Goal: Transaction & Acquisition: Purchase product/service

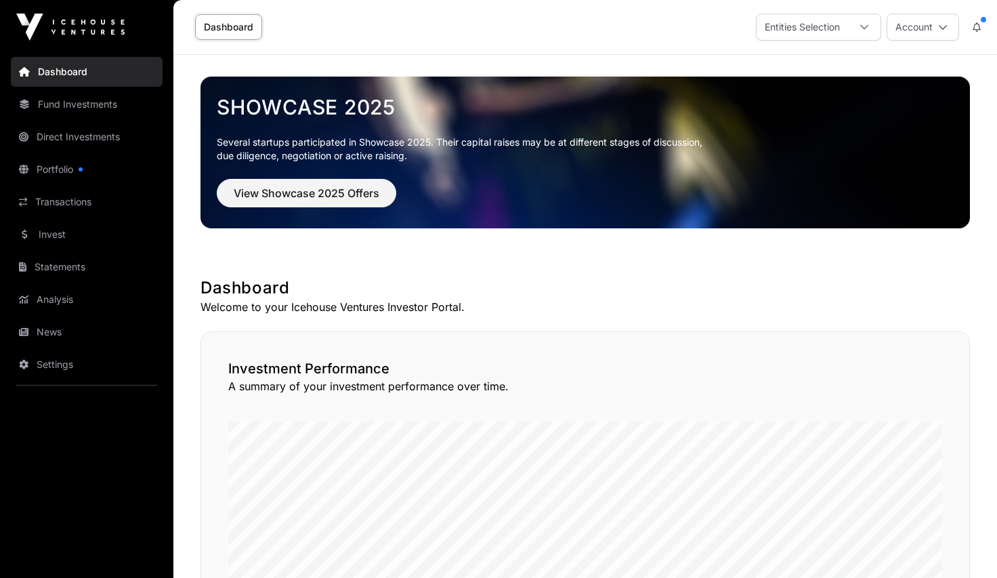
click at [43, 173] on link "Portfolio" at bounding box center [87, 169] width 152 height 30
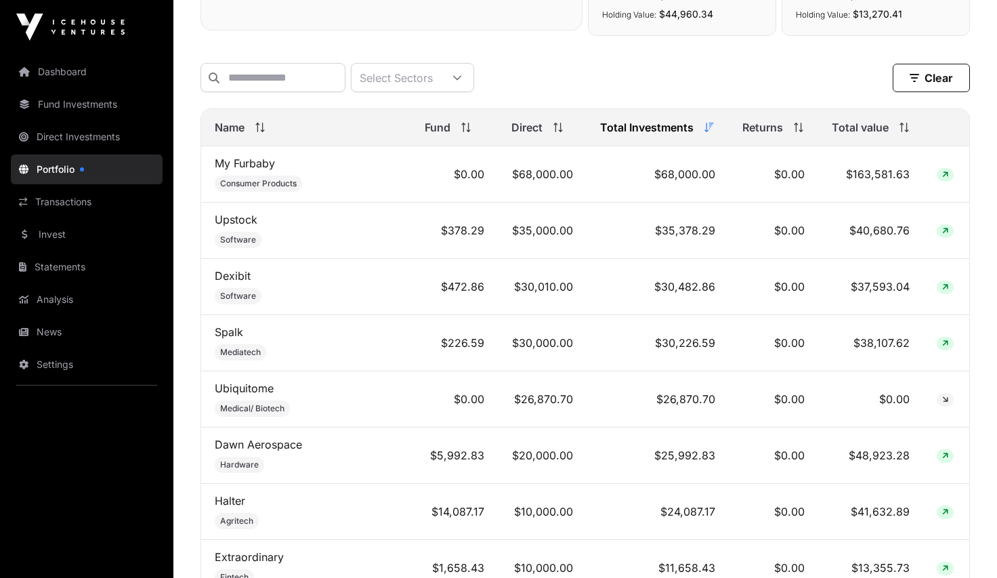
scroll to position [542, 0]
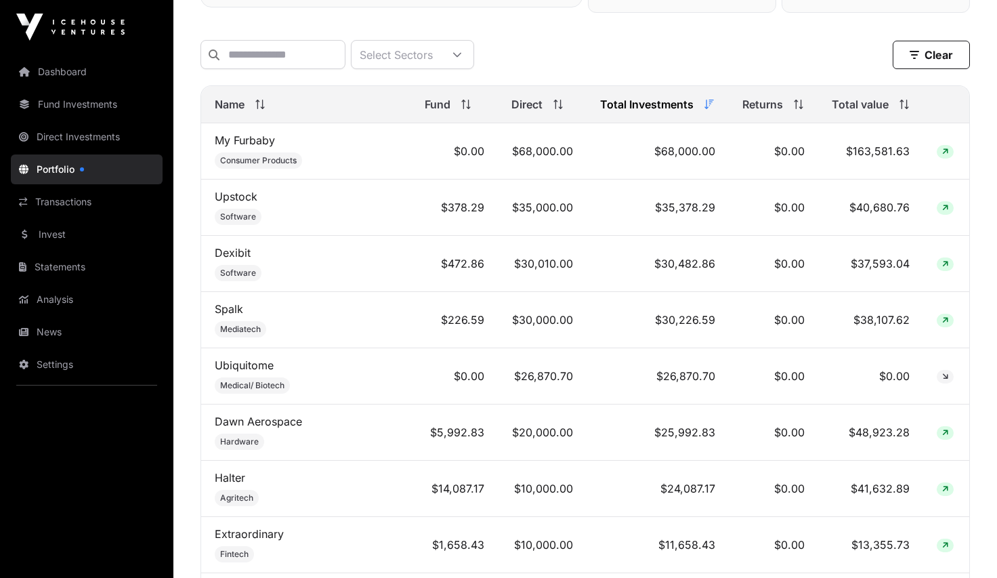
click at [901, 109] on icon at bounding box center [901, 104] width 1 height 9
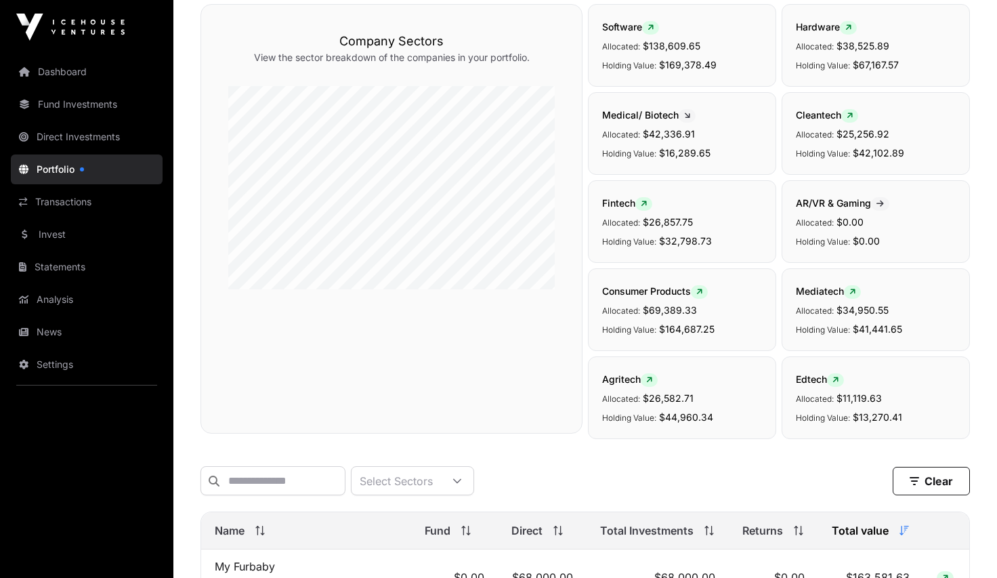
scroll to position [0, 0]
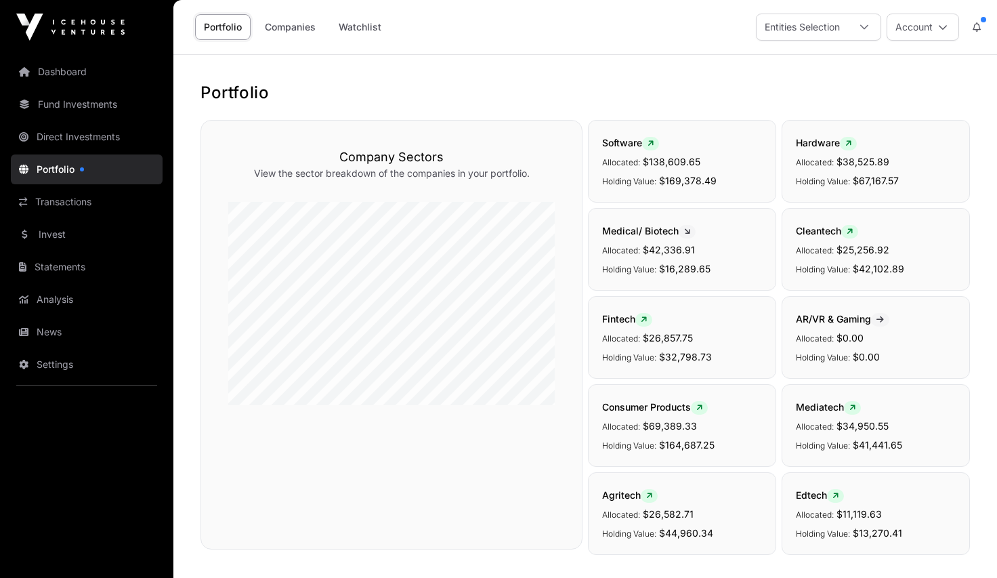
click at [356, 26] on link "Watchlist" at bounding box center [360, 27] width 60 height 26
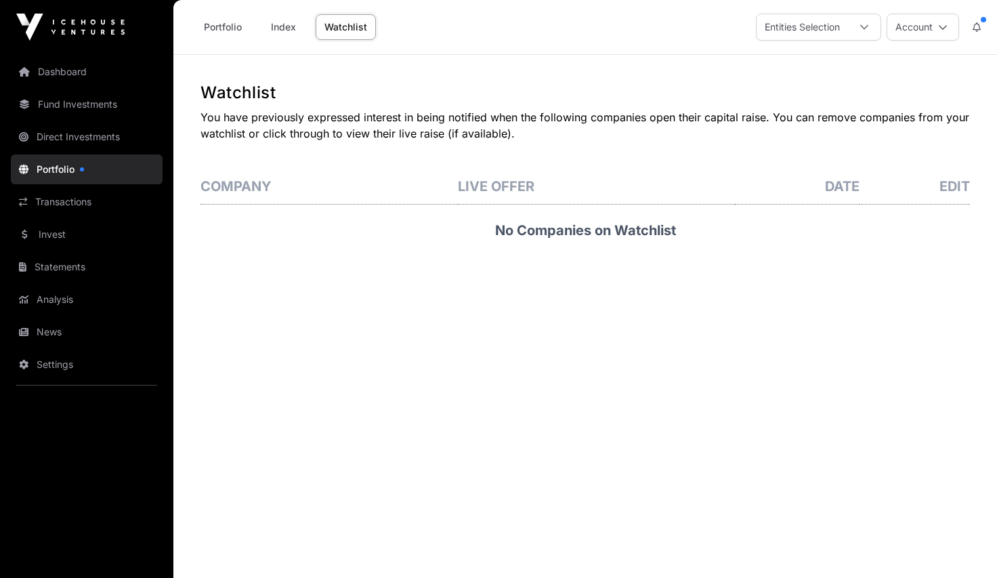
click at [281, 26] on link "Index" at bounding box center [283, 27] width 54 height 26
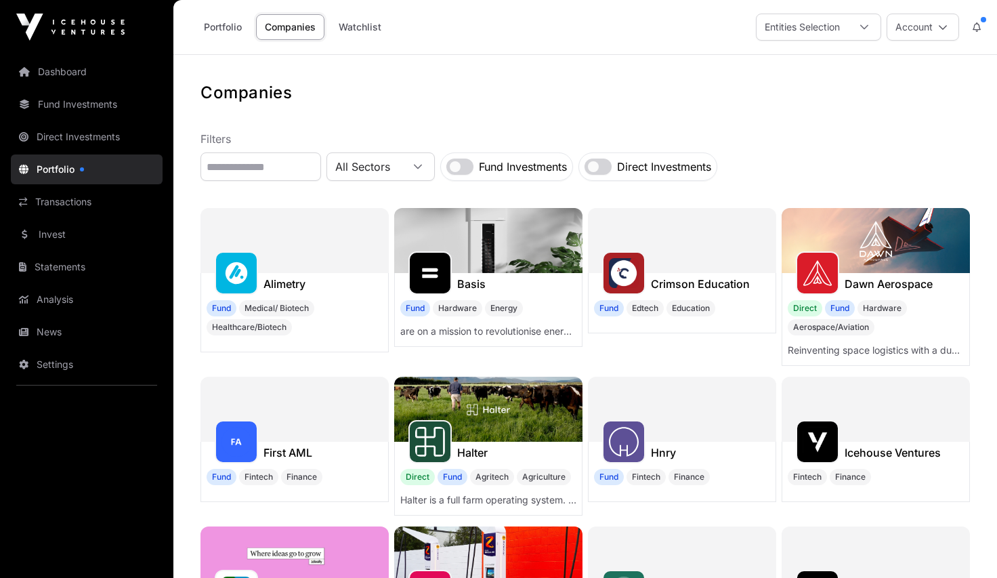
click at [227, 29] on link "Portfolio" at bounding box center [223, 27] width 56 height 26
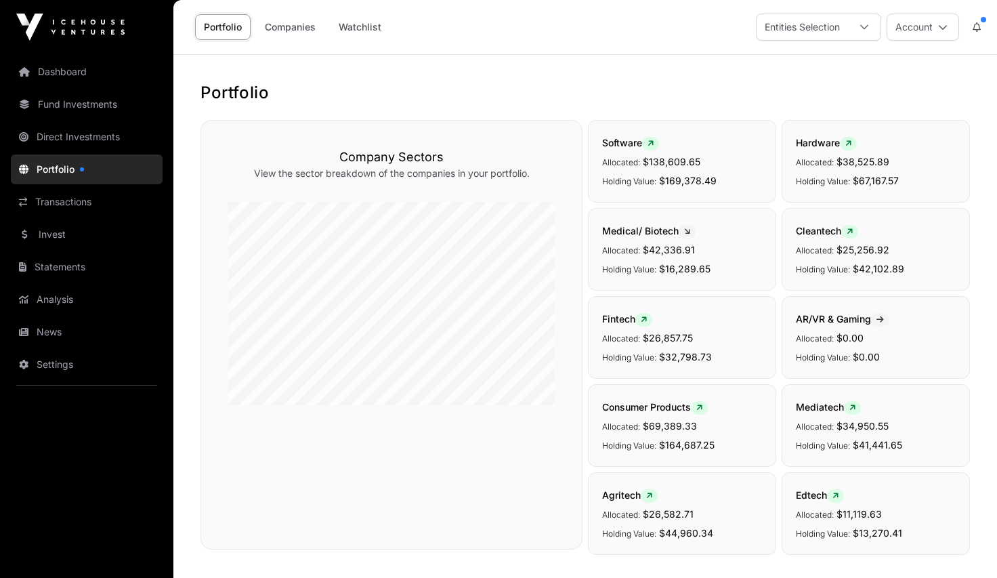
click at [51, 104] on link "Fund Investments" at bounding box center [87, 104] width 152 height 30
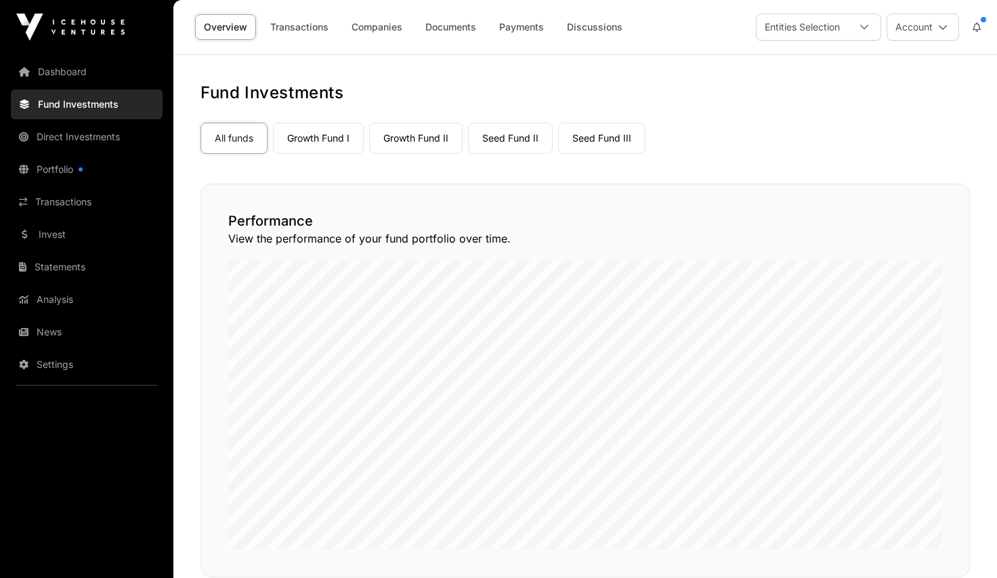
click at [44, 235] on link "Invest" at bounding box center [87, 234] width 152 height 30
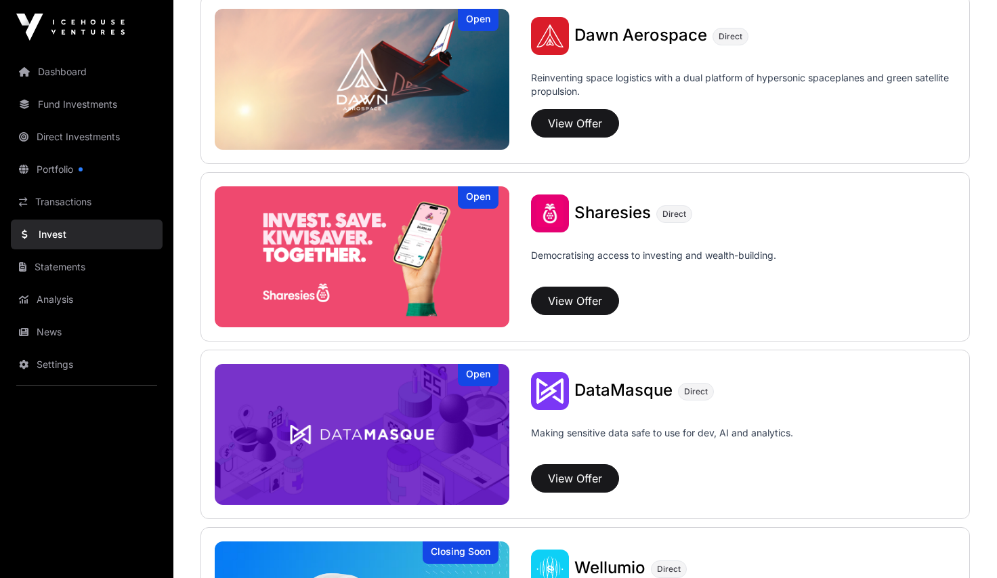
scroll to position [1626, 0]
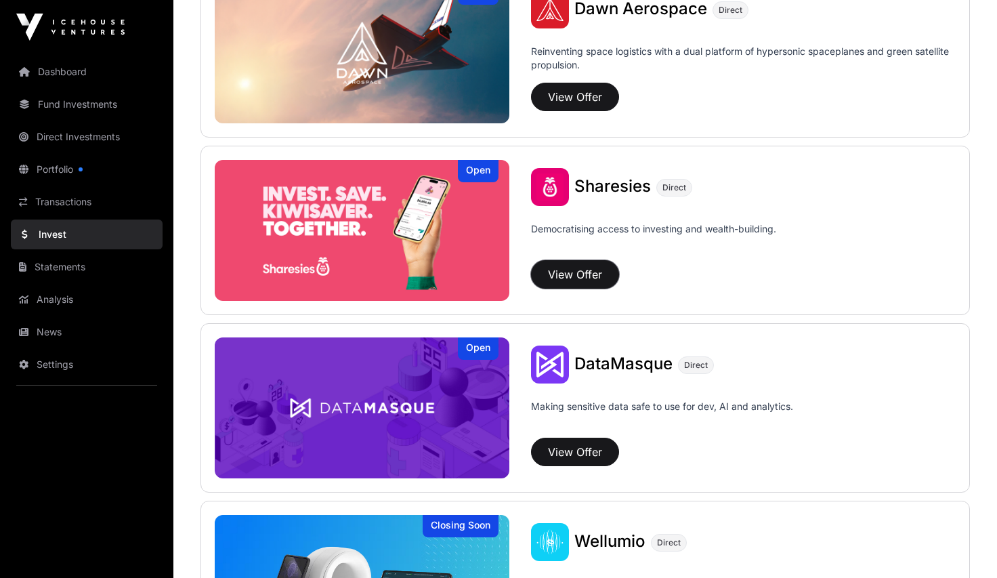
click at [572, 268] on button "View Offer" at bounding box center [575, 274] width 88 height 28
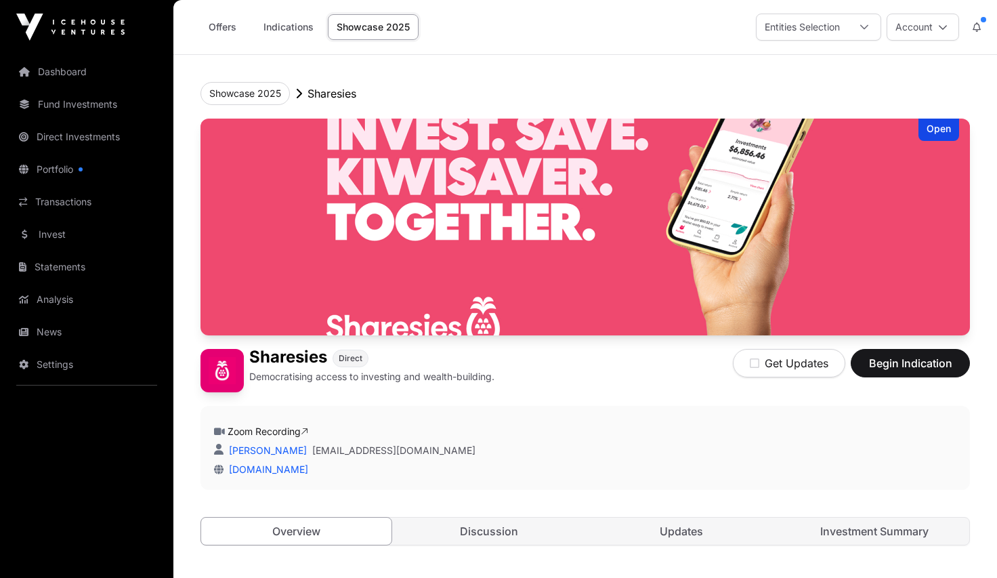
click at [68, 72] on link "Dashboard" at bounding box center [87, 72] width 152 height 30
